Goal: Task Accomplishment & Management: Use online tool/utility

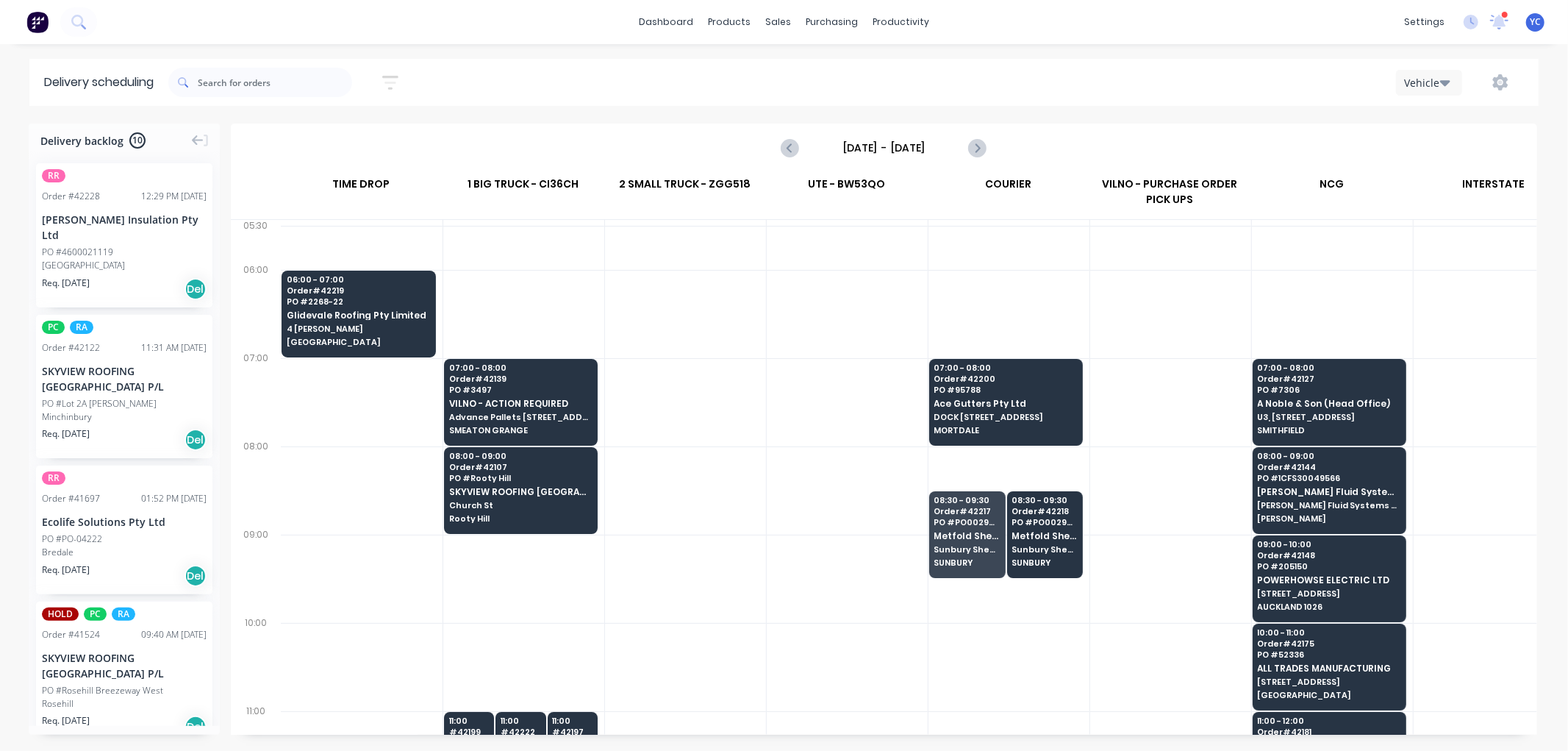
scroll to position [0, 1]
click at [1500, 83] on icon "button" at bounding box center [1500, 82] width 5 height 5
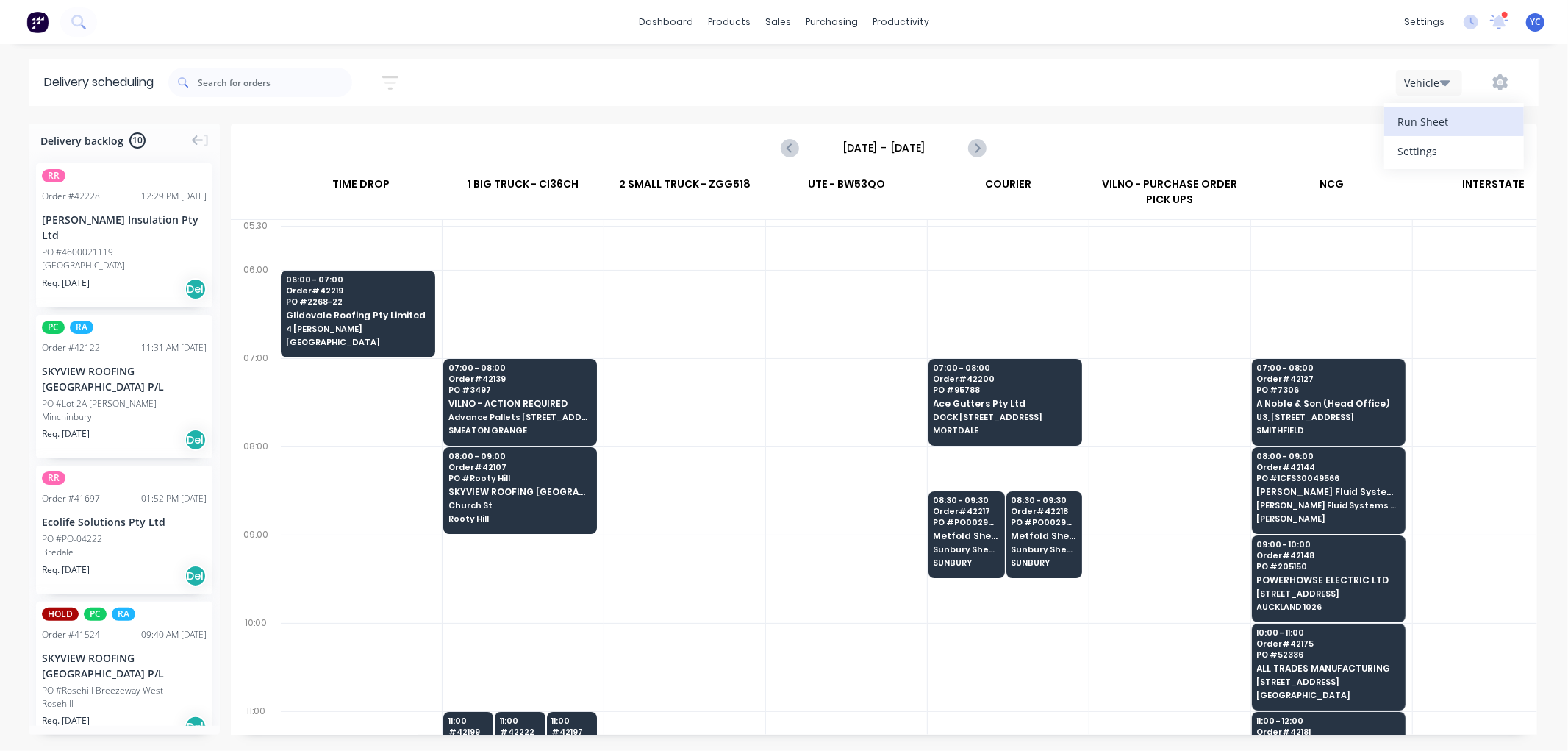
click at [1415, 122] on div "Run Sheet" at bounding box center [1454, 122] width 113 height 22
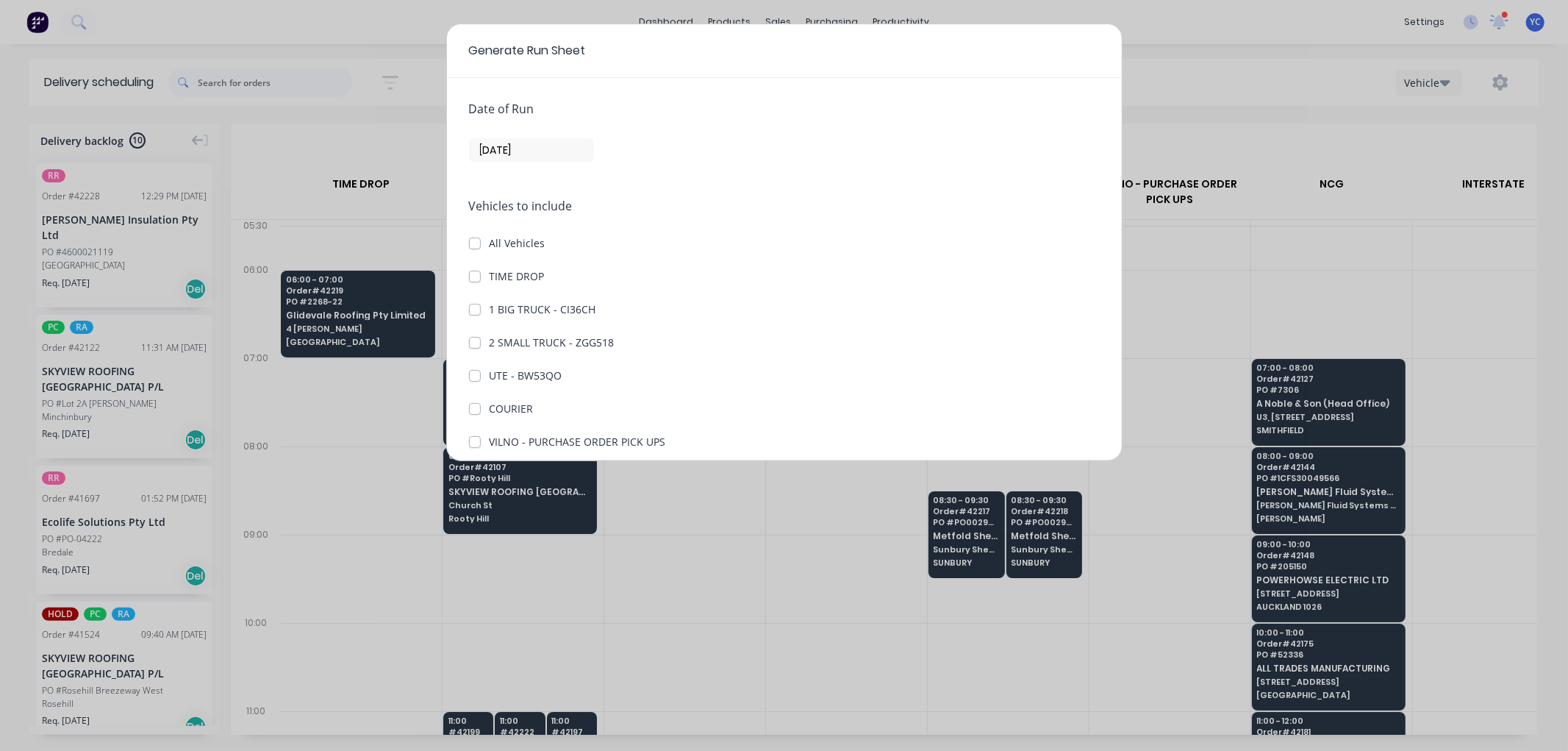
click at [490, 308] on label "1 BIG TRUCK - CI36CH" at bounding box center [542, 309] width 107 height 15
click at [473, 308] on CI36CH "1 BIG TRUCK - CI36CH" at bounding box center [475, 308] width 11 height 14
checkbox CI36CH "true"
click at [490, 342] on label "2 SMALL TRUCK - ZGG518" at bounding box center [552, 342] width 125 height 15
click at [469, 342] on ZGG518 "2 SMALL TRUCK - ZGG518" at bounding box center [475, 342] width 11 height 14
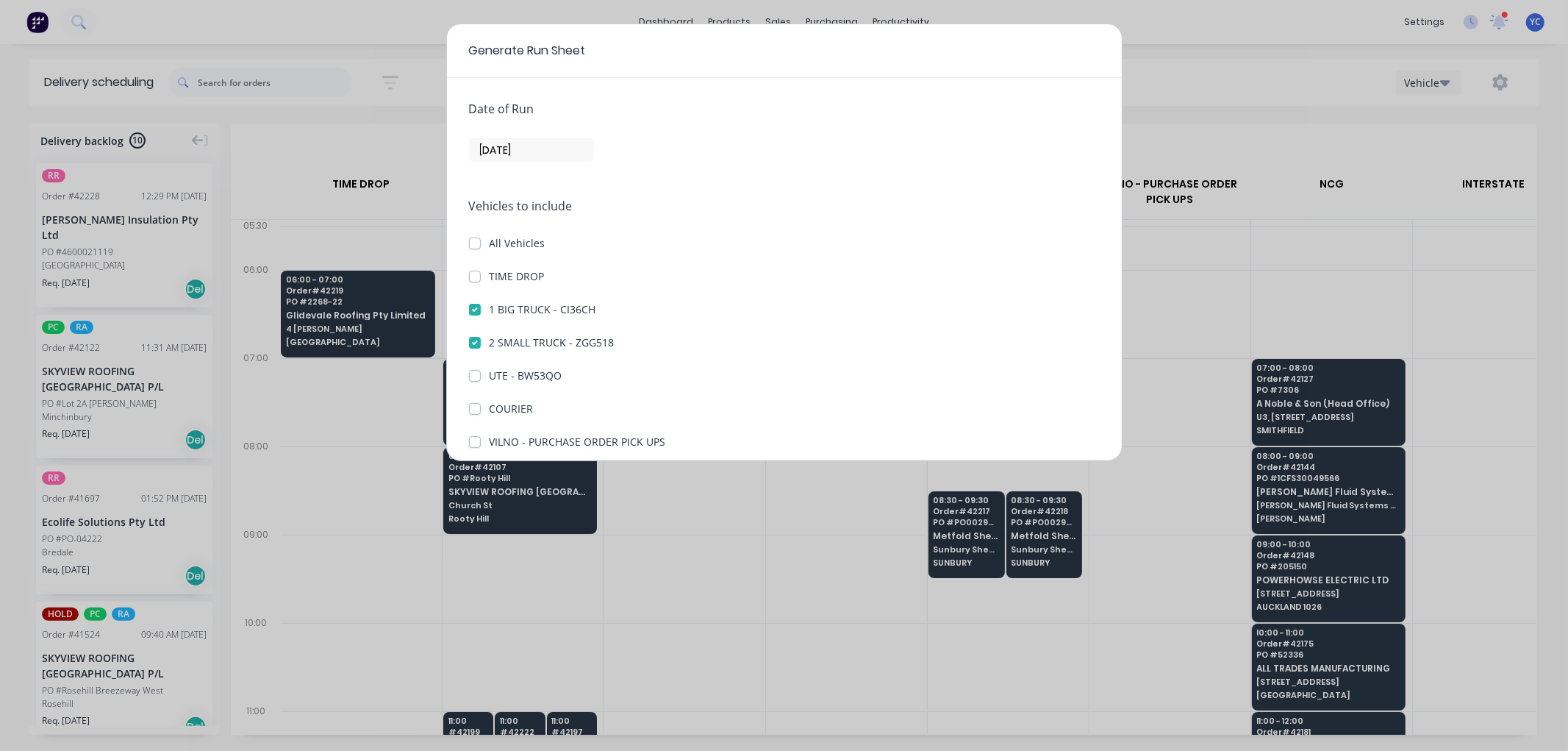
checkbox ZGG518 "true"
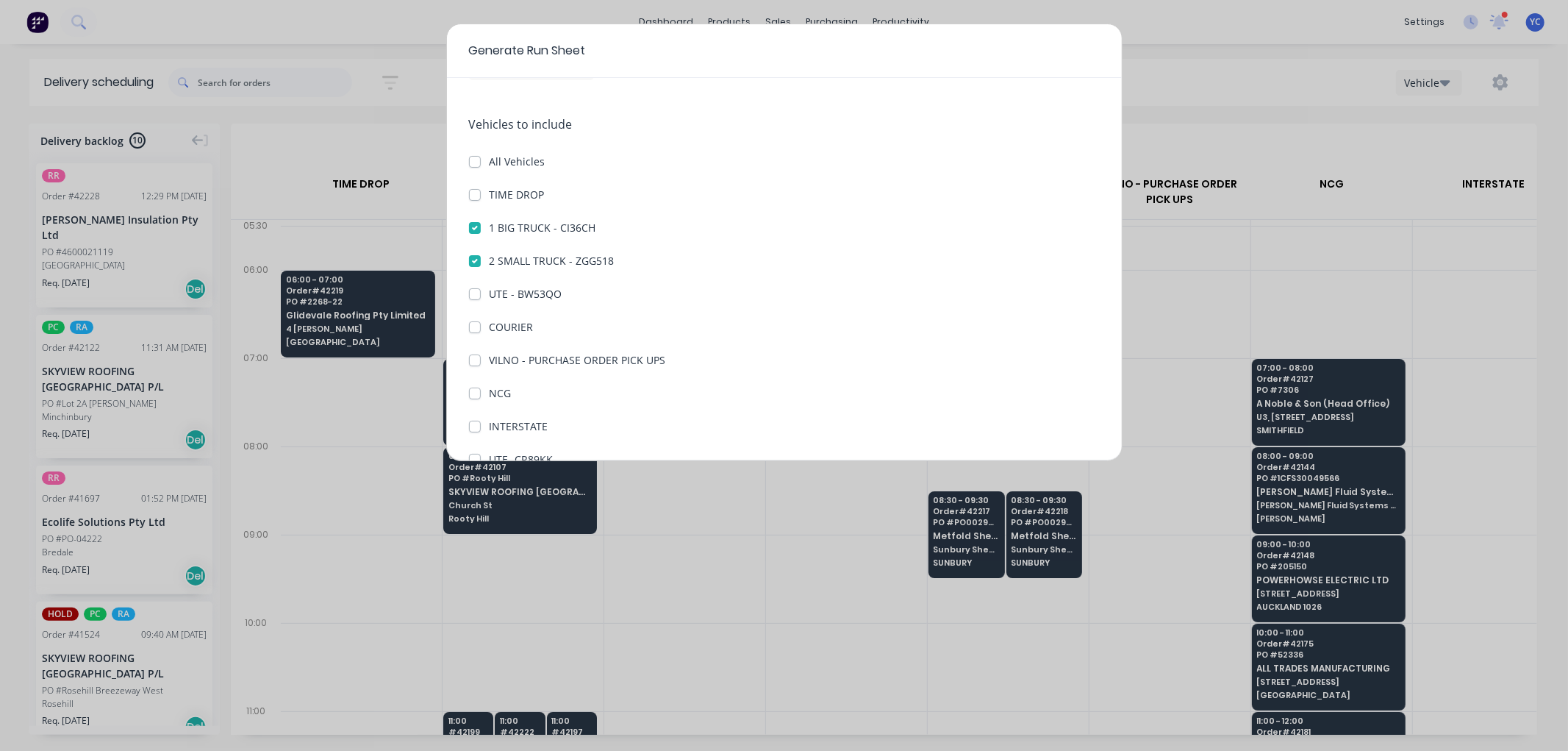
click at [490, 324] on label "COURIER" at bounding box center [511, 326] width 44 height 15
click at [474, 324] on input "COURIER" at bounding box center [475, 325] width 11 height 14
checkbox input "true"
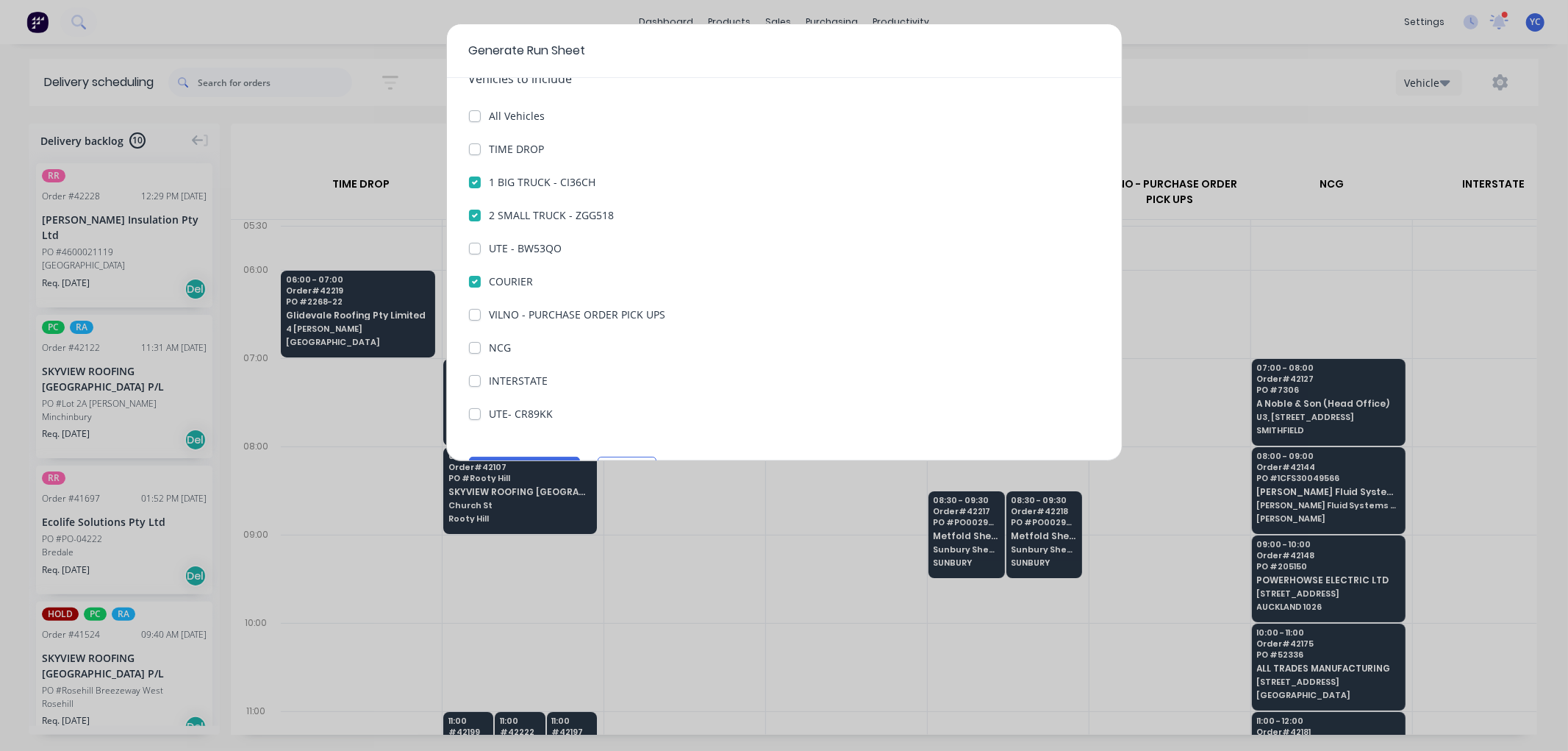
scroll to position [169, 0]
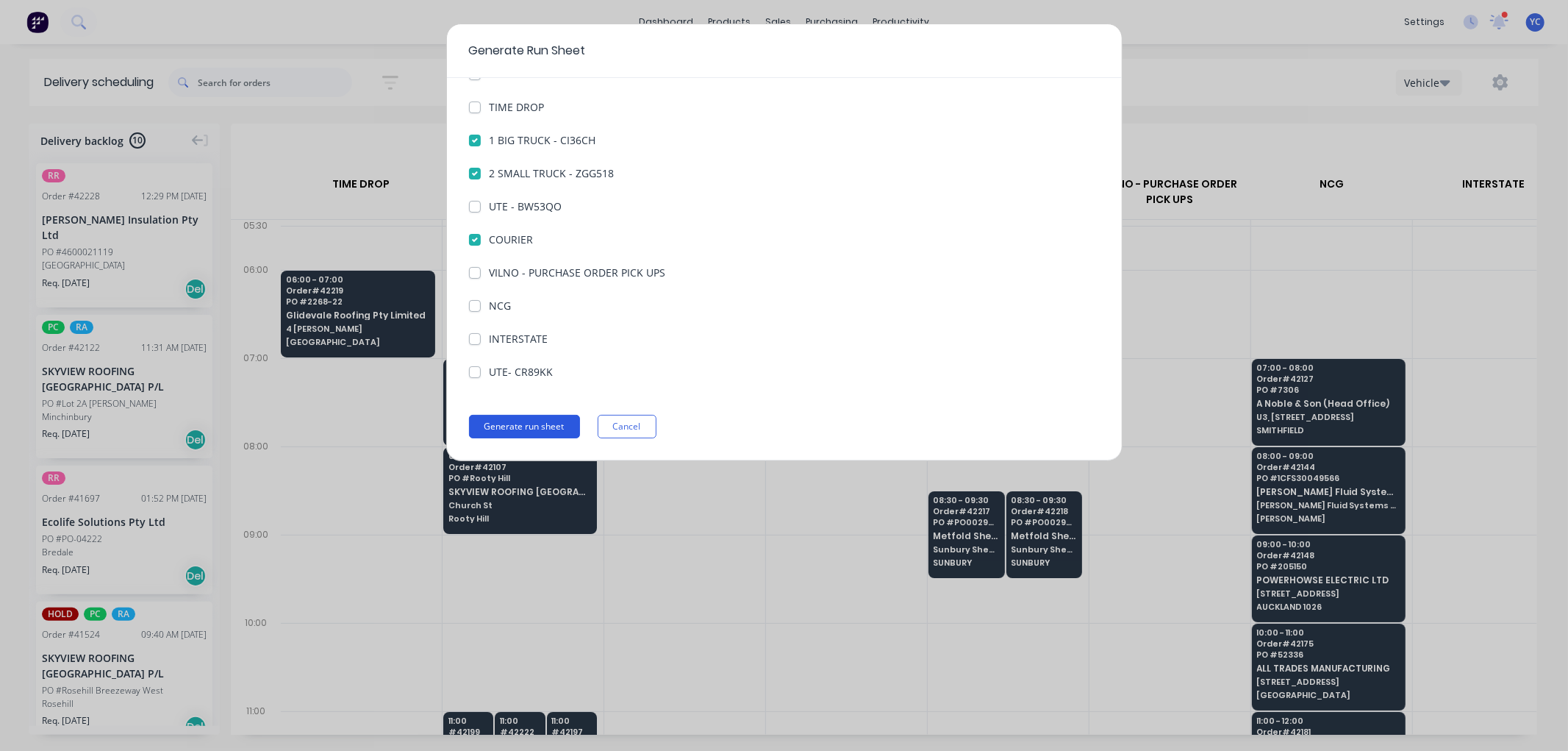
click at [568, 422] on button "Generate run sheet" at bounding box center [525, 426] width 111 height 24
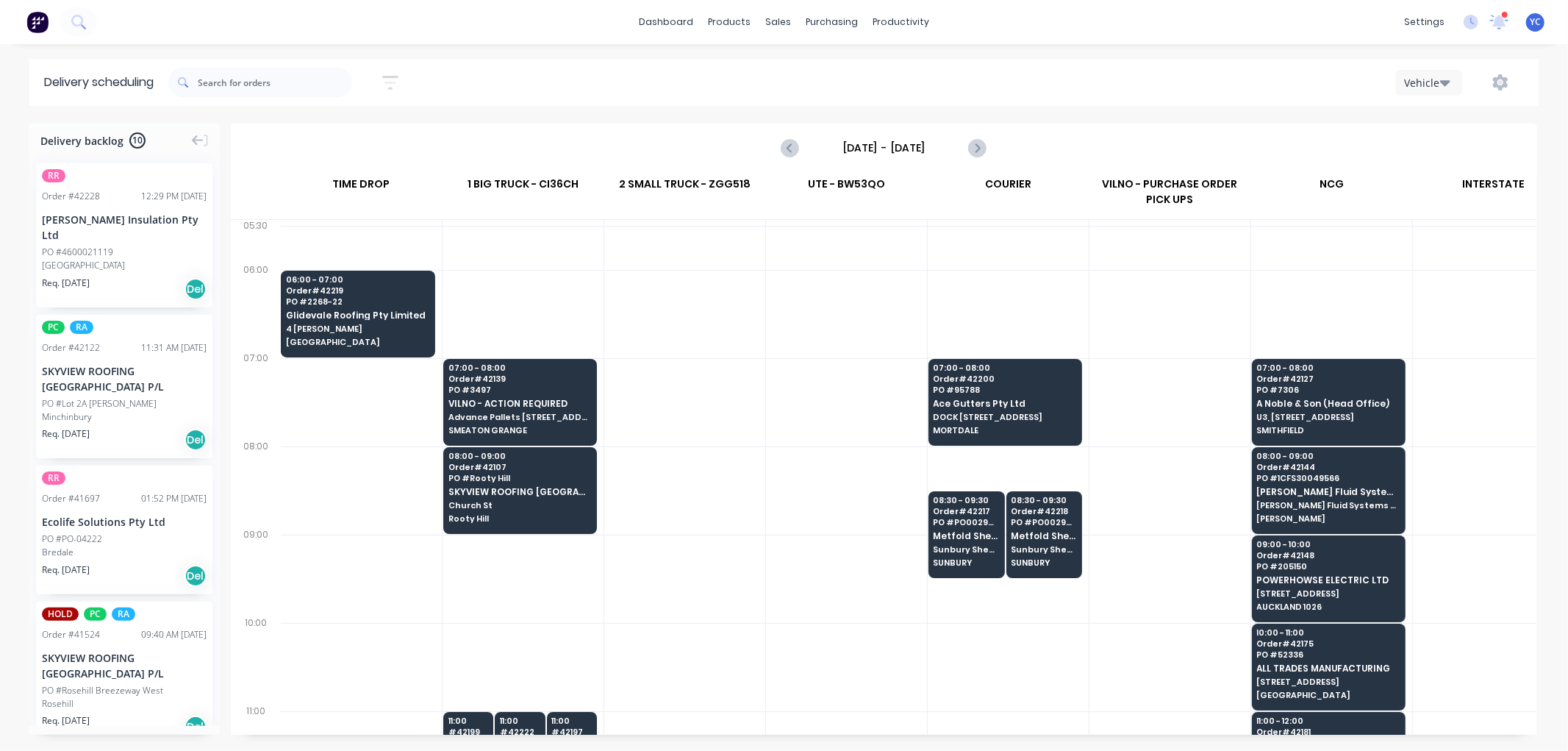
click at [1491, 81] on button "button" at bounding box center [1500, 82] width 47 height 26
click at [1429, 118] on div "Run Sheet" at bounding box center [1454, 122] width 113 height 22
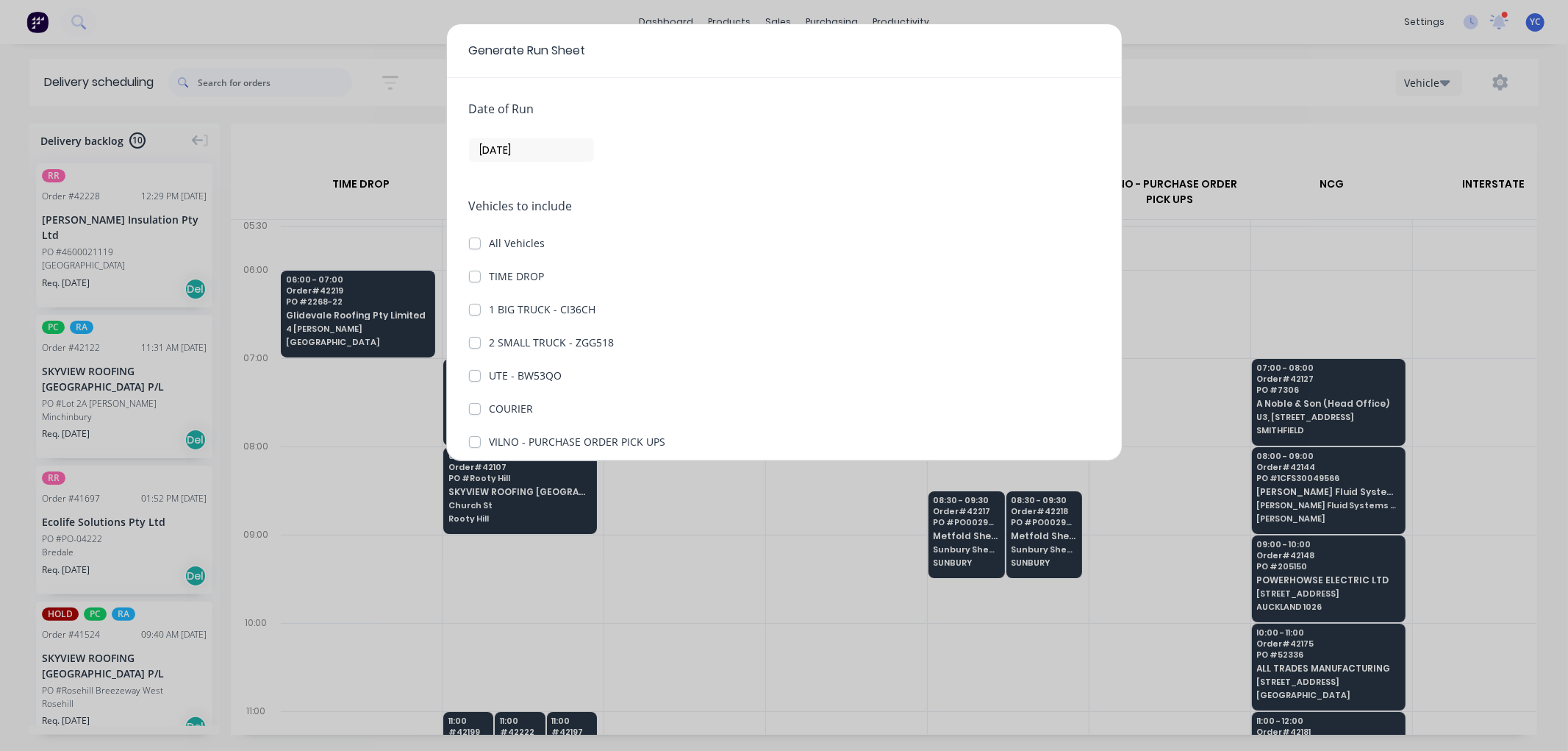
click at [519, 145] on input "13/10/25" at bounding box center [531, 149] width 124 height 22
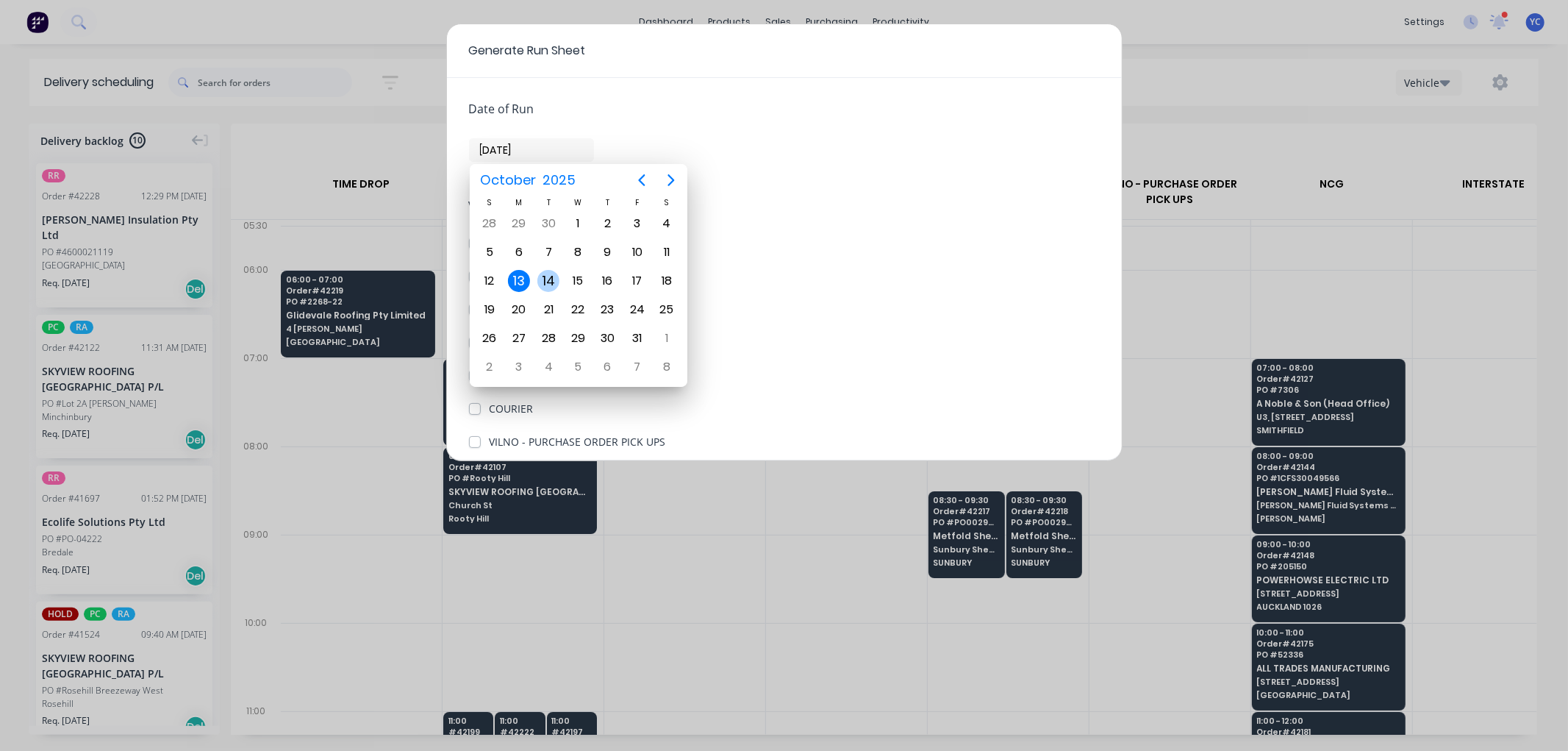
click at [554, 273] on div "14" at bounding box center [548, 280] width 22 height 22
type input "14/10/25"
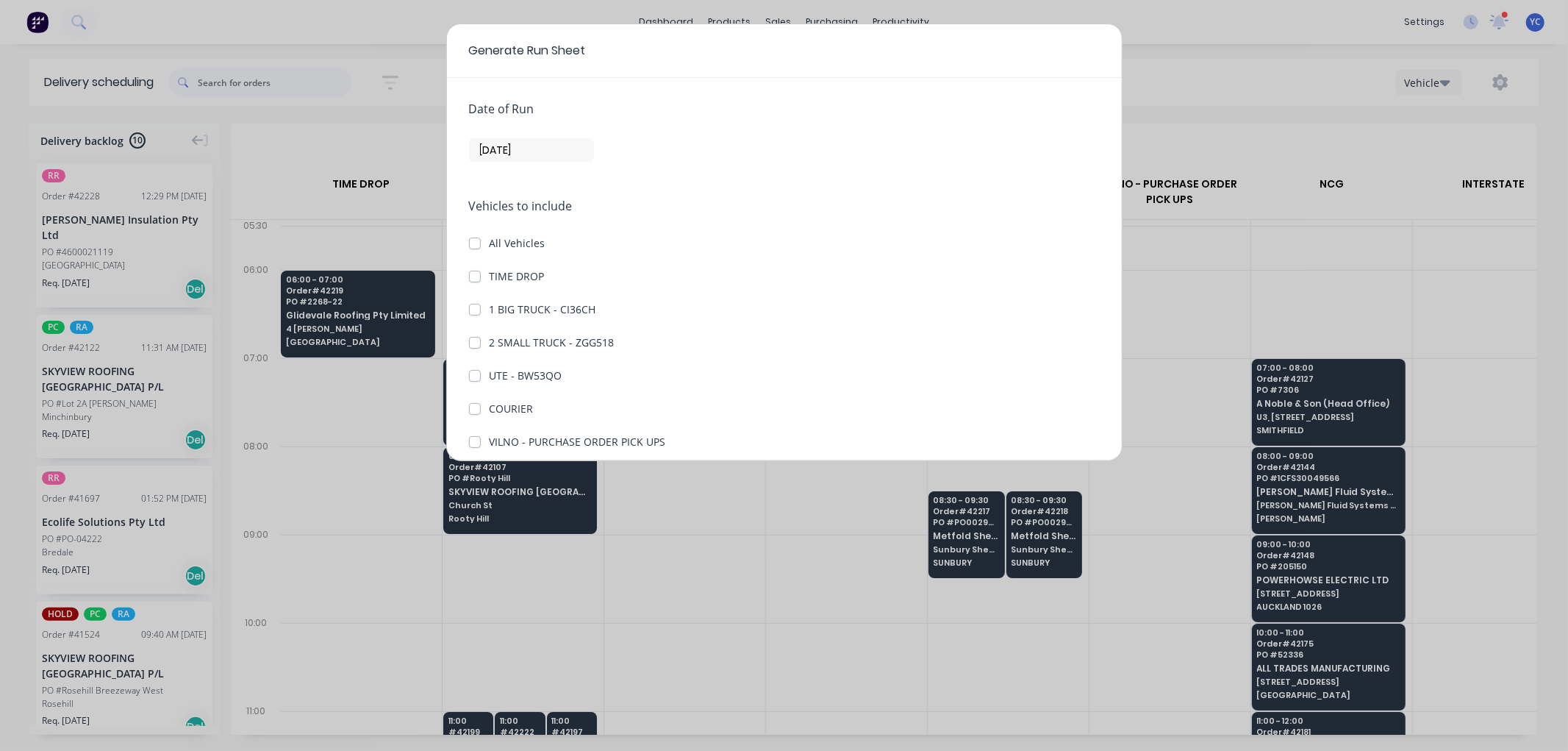
click at [490, 275] on label "TIME DROP" at bounding box center [517, 275] width 55 height 15
click at [476, 275] on DROP "TIME DROP" at bounding box center [475, 275] width 11 height 14
checkbox DROP "true"
click at [490, 311] on label "1 BIG TRUCK - CI36CH" at bounding box center [542, 309] width 107 height 15
click at [473, 311] on CI36CH "1 BIG TRUCK - CI36CH" at bounding box center [475, 308] width 11 height 14
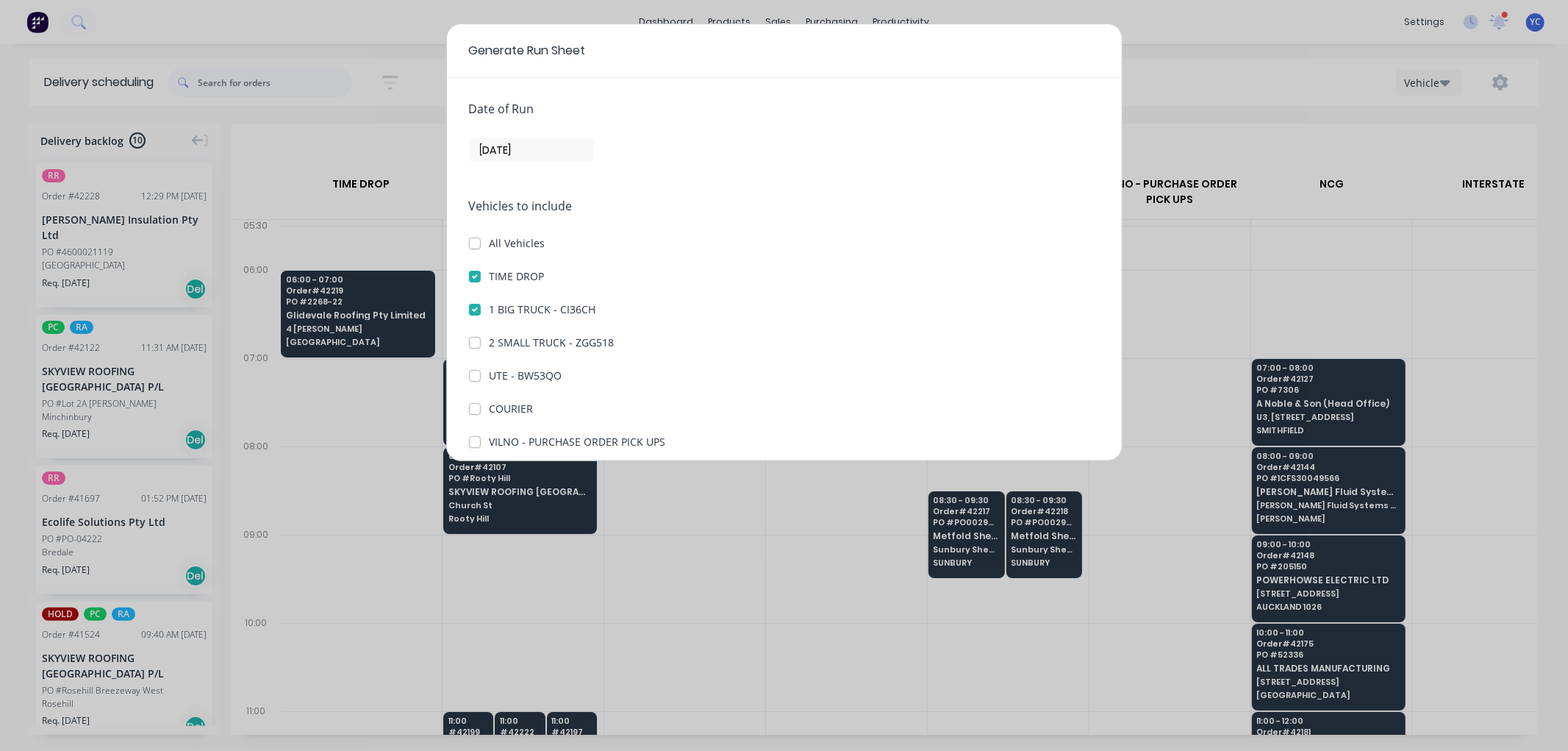
checkbox CI36CH "true"
click at [490, 345] on label "2 SMALL TRUCK - ZGG518" at bounding box center [552, 342] width 125 height 15
click at [474, 345] on ZGG518 "2 SMALL TRUCK - ZGG518" at bounding box center [475, 342] width 11 height 14
checkbox ZGG518 "true"
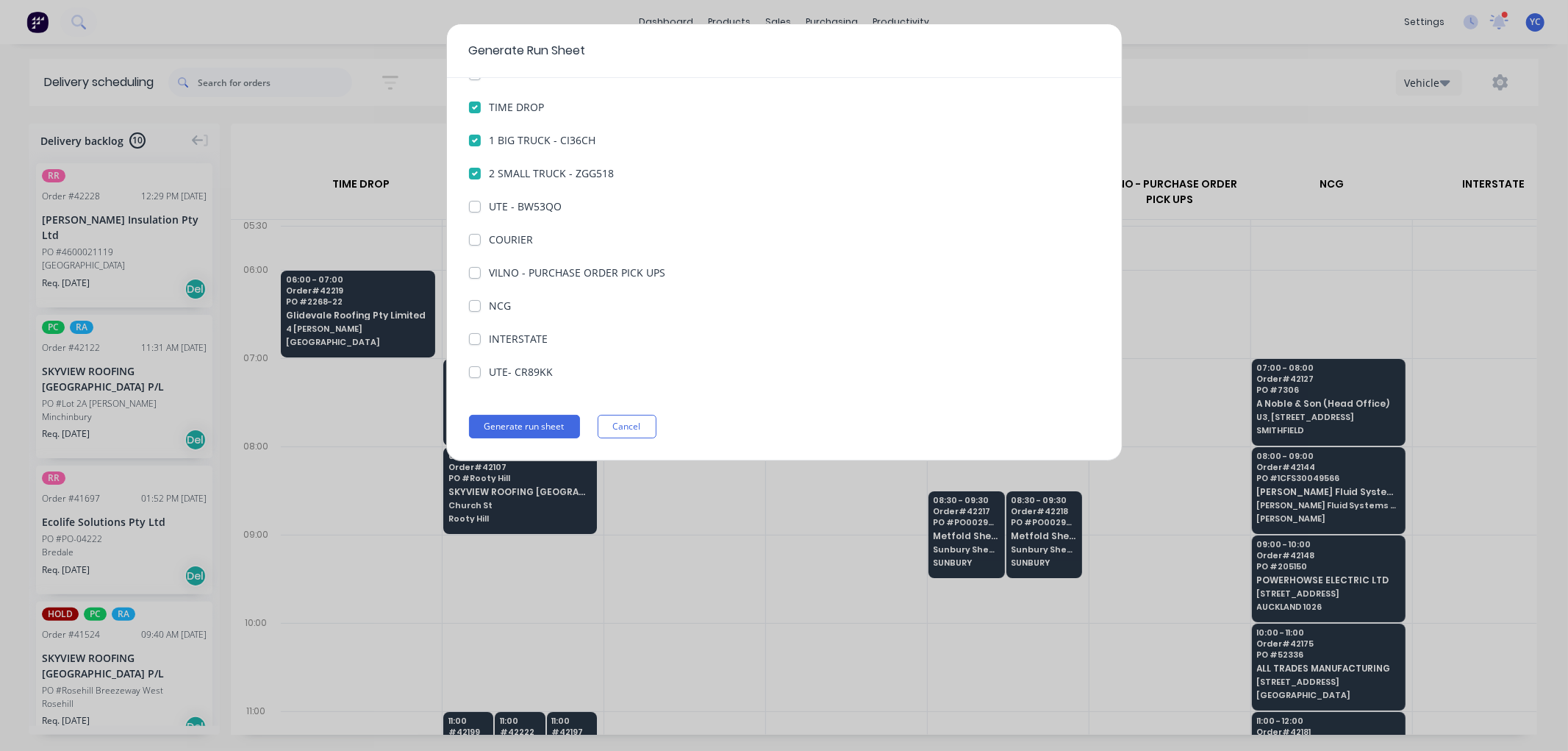
click at [490, 243] on label "COURIER" at bounding box center [511, 239] width 44 height 15
click at [475, 243] on input "COURIER" at bounding box center [475, 238] width 11 height 14
checkbox input "true"
click at [519, 424] on button "Generate run sheet" at bounding box center [525, 426] width 111 height 24
